Goal: Information Seeking & Learning: Learn about a topic

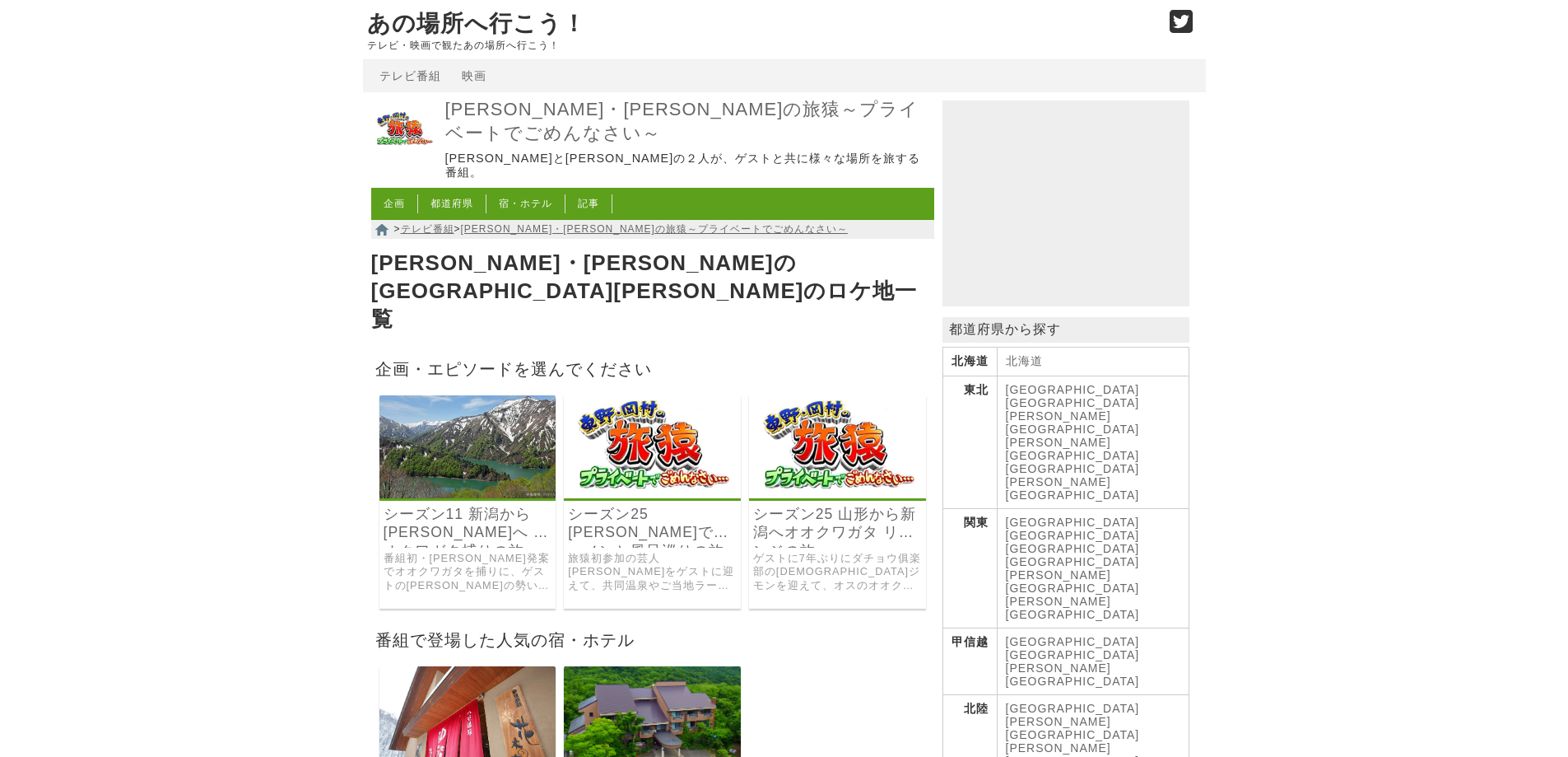
click at [655, 395] on img at bounding box center [653, 446] width 177 height 103
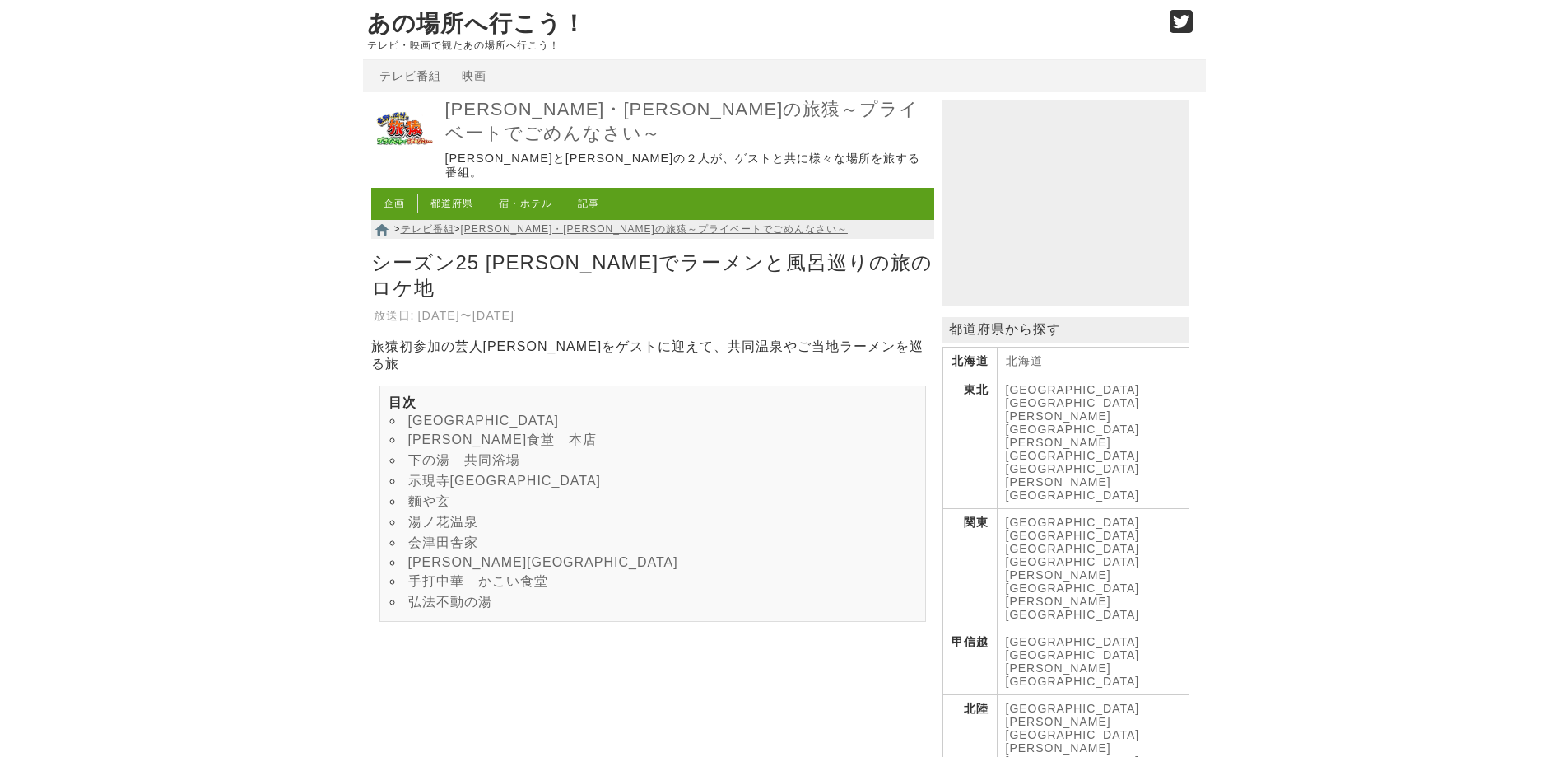
click at [477, 574] on link "手打中華　かこい食堂" at bounding box center [478, 581] width 140 height 14
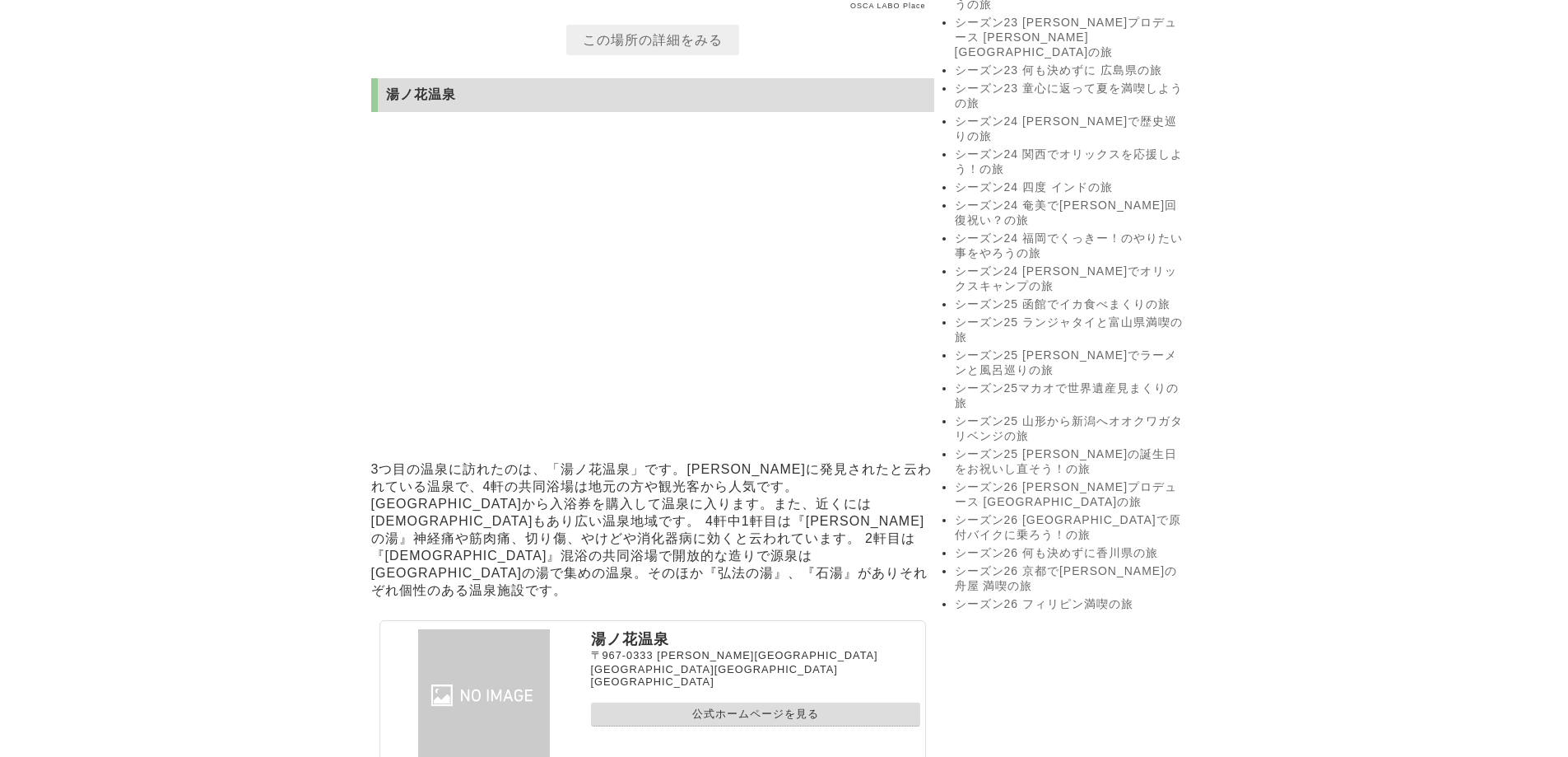
scroll to position [3834, 0]
